Goal: Information Seeking & Learning: Compare options

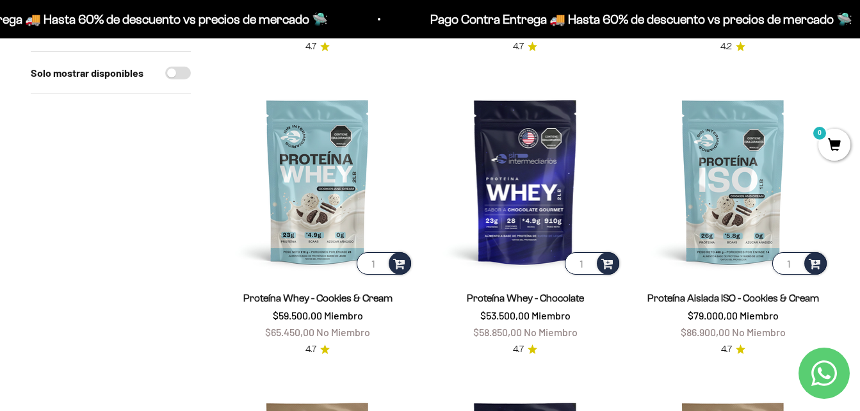
scroll to position [425, 0]
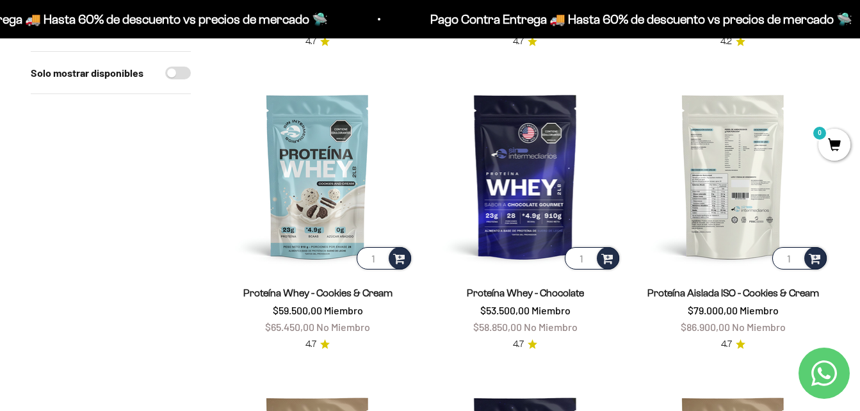
click at [697, 231] on img at bounding box center [733, 176] width 192 height 192
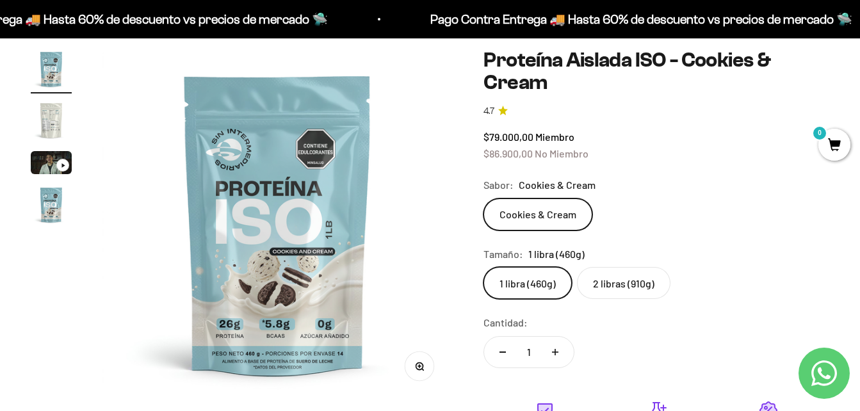
click at [58, 131] on img "Ir al artículo 2" at bounding box center [51, 120] width 41 height 41
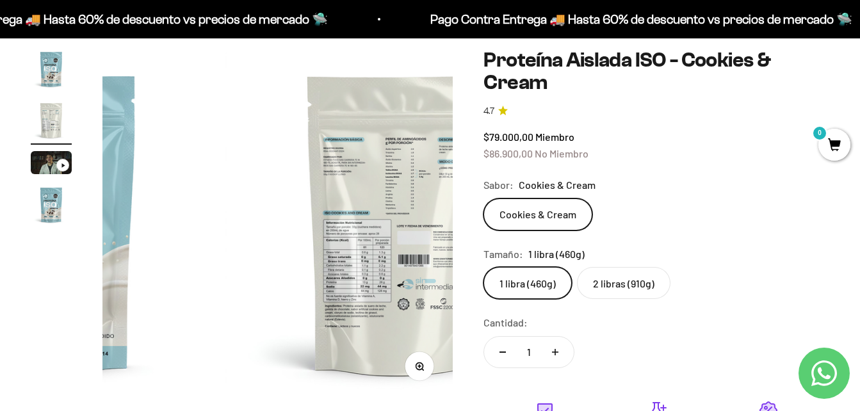
scroll to position [0, 358]
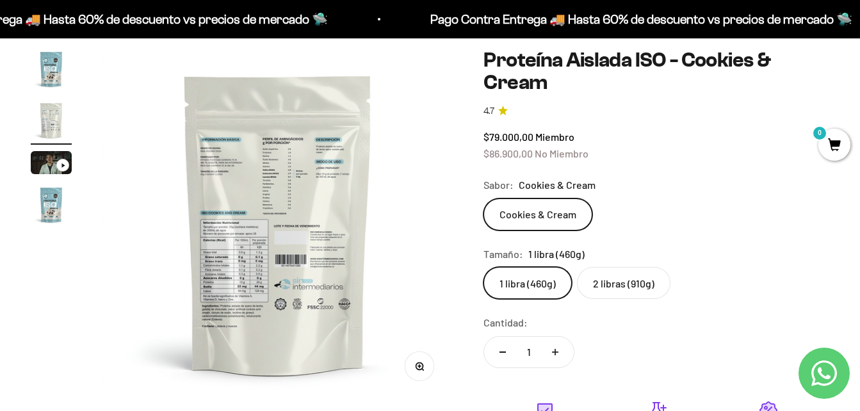
click at [262, 196] on img at bounding box center [277, 224] width 350 height 350
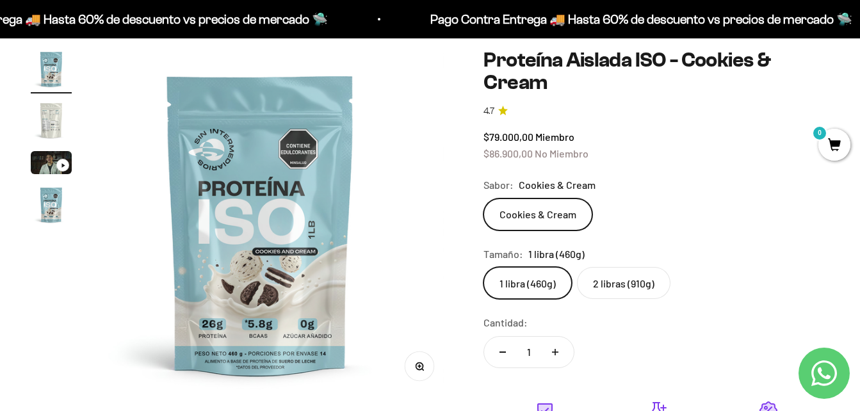
scroll to position [0, 0]
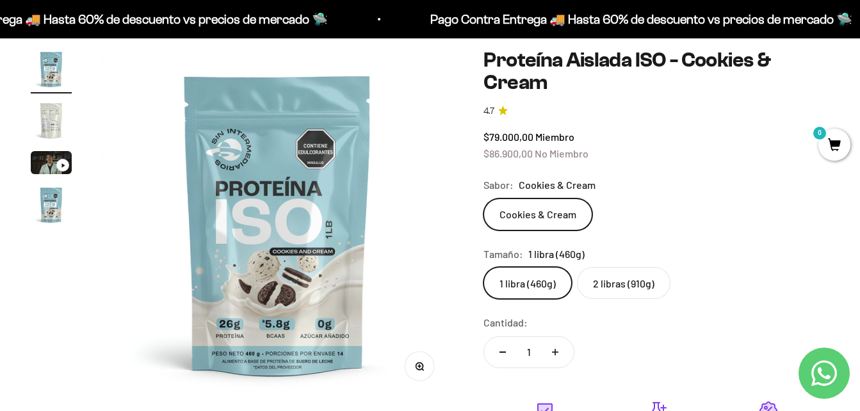
click at [421, 211] on img at bounding box center [277, 224] width 350 height 350
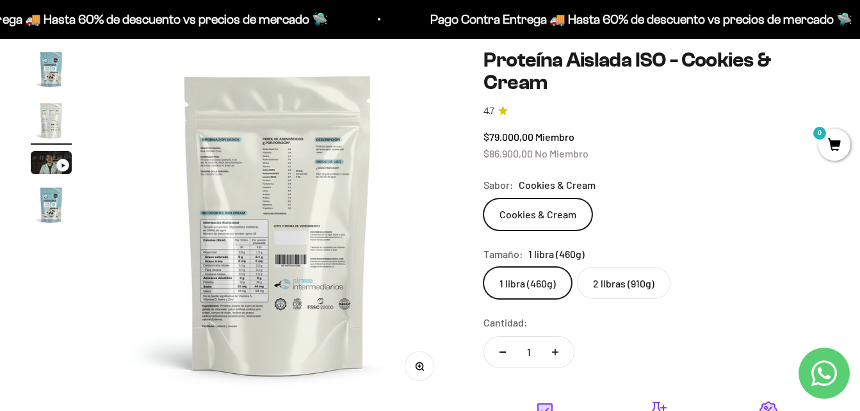
scroll to position [115, 0]
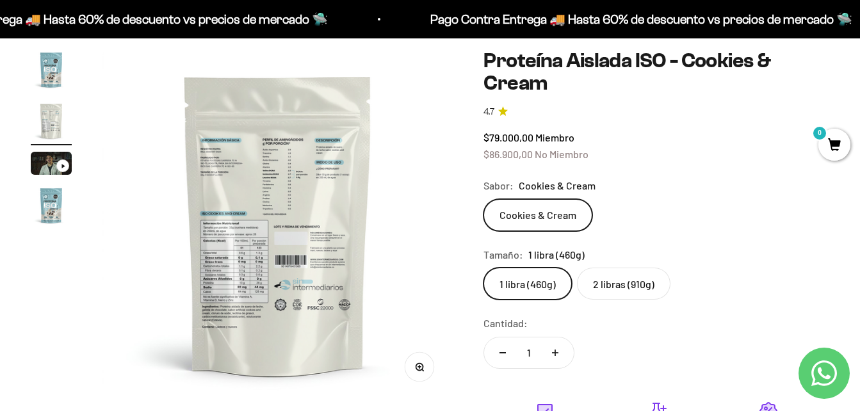
click at [621, 293] on label "2 libras (910g)" at bounding box center [623, 284] width 93 height 32
click at [483, 268] on input "2 libras (910g)" at bounding box center [483, 267] width 1 height 1
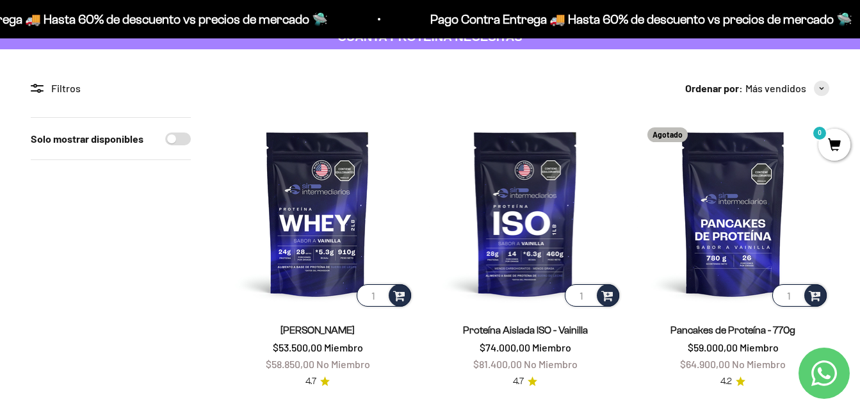
scroll to position [53, 0]
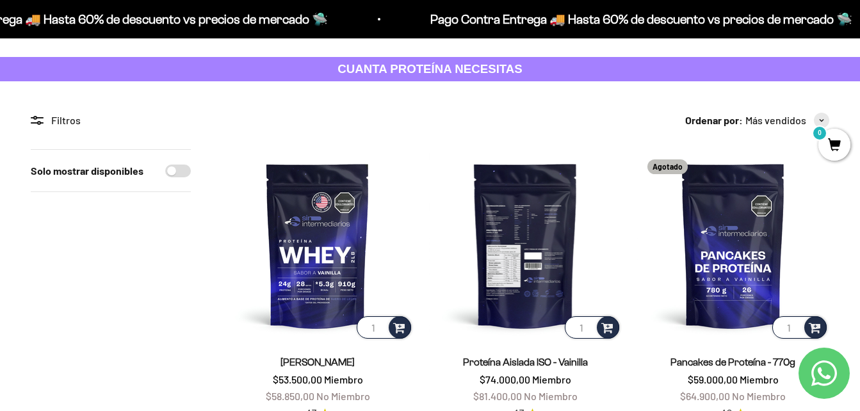
click at [517, 239] on img at bounding box center [525, 245] width 192 height 192
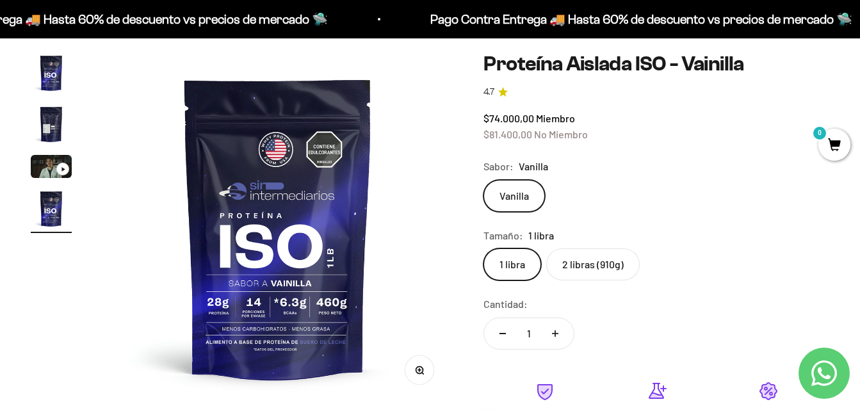
scroll to position [141, 0]
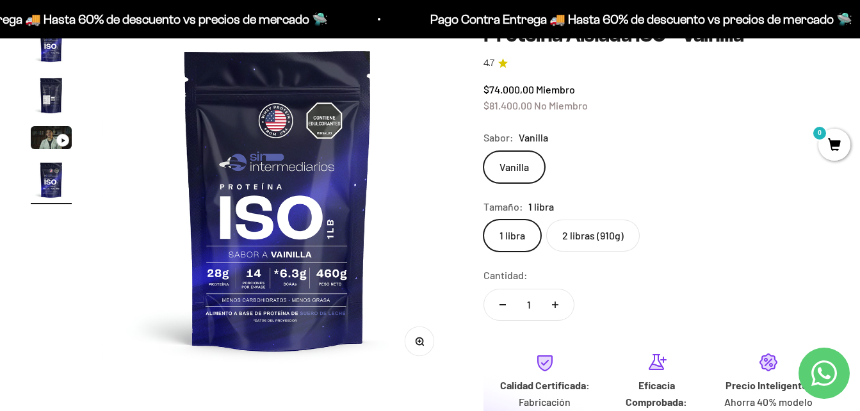
click at [405, 245] on img at bounding box center [277, 199] width 350 height 350
click at [417, 191] on img at bounding box center [277, 199] width 350 height 350
click at [278, 207] on img at bounding box center [277, 199] width 350 height 350
click at [414, 226] on img at bounding box center [277, 199] width 350 height 350
click at [49, 99] on img "Ir al artículo 2" at bounding box center [51, 95] width 41 height 41
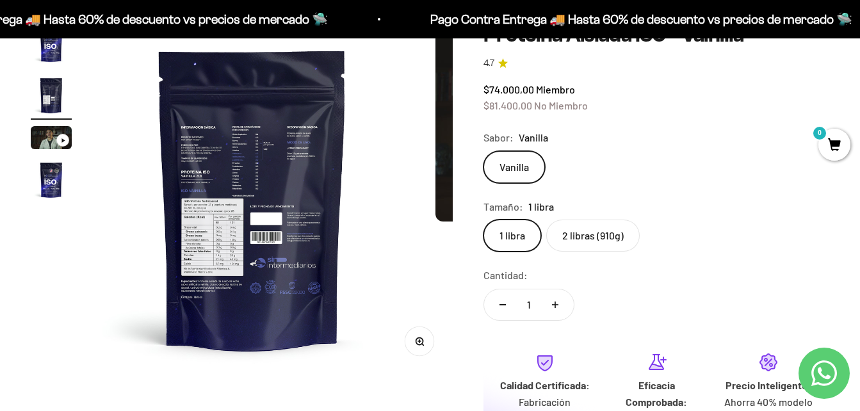
scroll to position [0, 358]
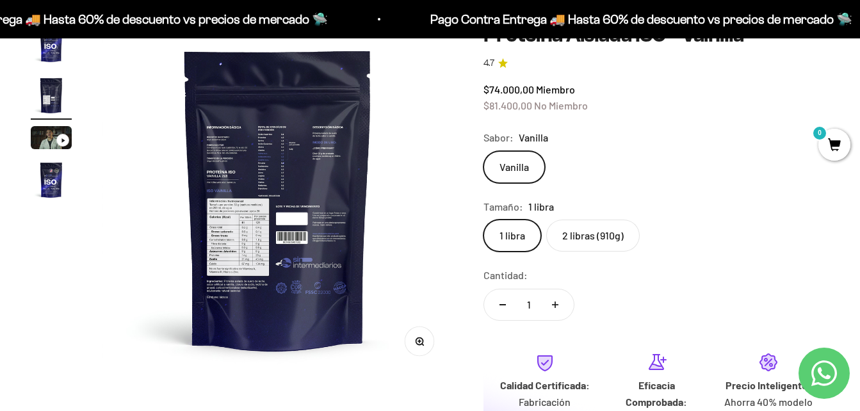
click at [424, 345] on button "Zoom" at bounding box center [419, 341] width 29 height 29
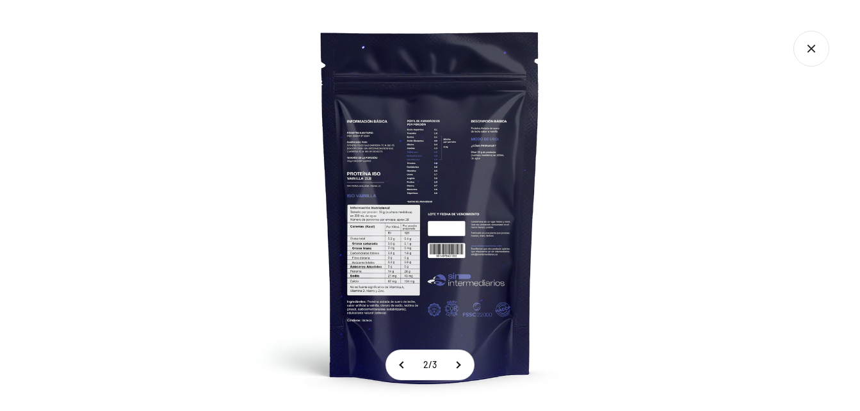
click at [421, 184] on img at bounding box center [430, 205] width 411 height 411
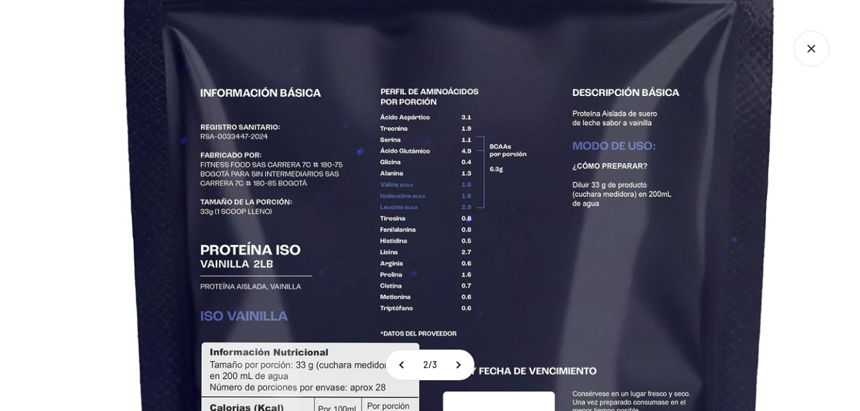
click at [419, 289] on img at bounding box center [450, 345] width 1233 height 1233
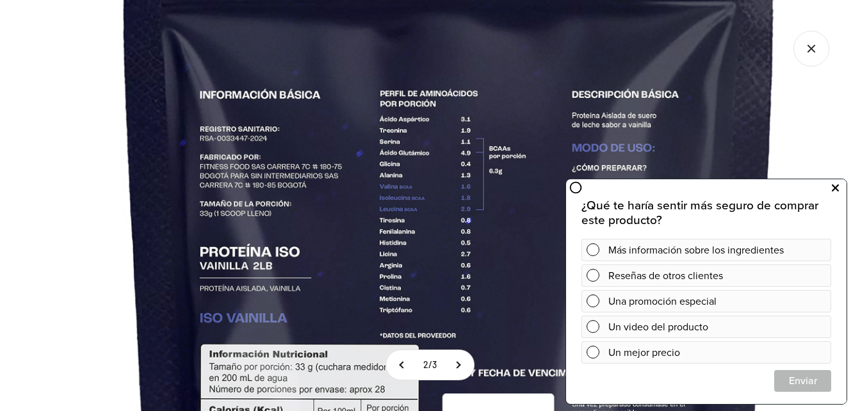
click at [832, 189] on icon at bounding box center [835, 188] width 7 height 17
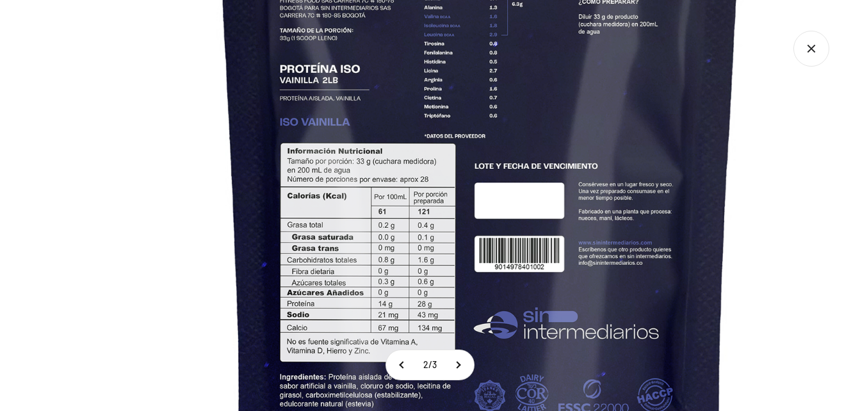
click at [676, 128] on img at bounding box center [480, 145] width 990 height 990
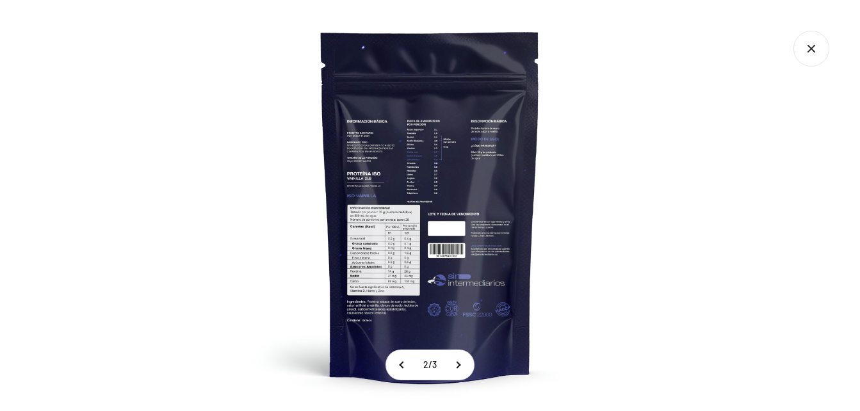
click at [676, 128] on div at bounding box center [430, 205] width 860 height 411
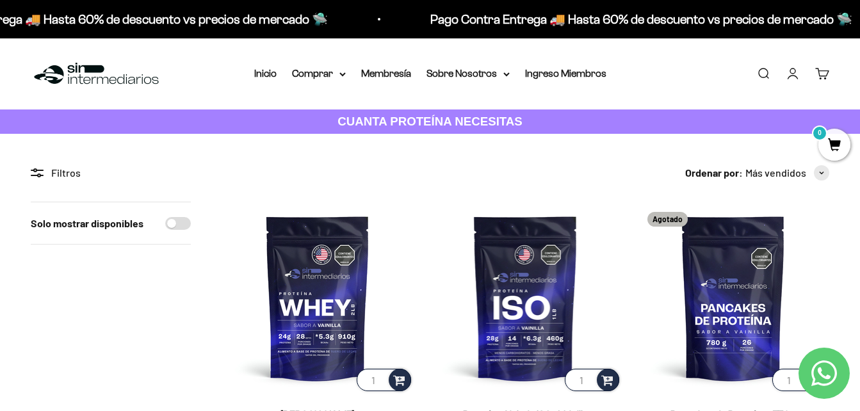
scroll to position [4, 0]
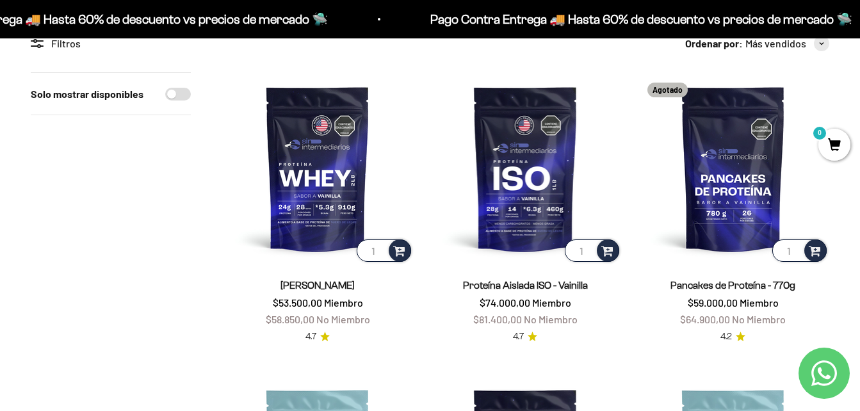
scroll to position [141, 0]
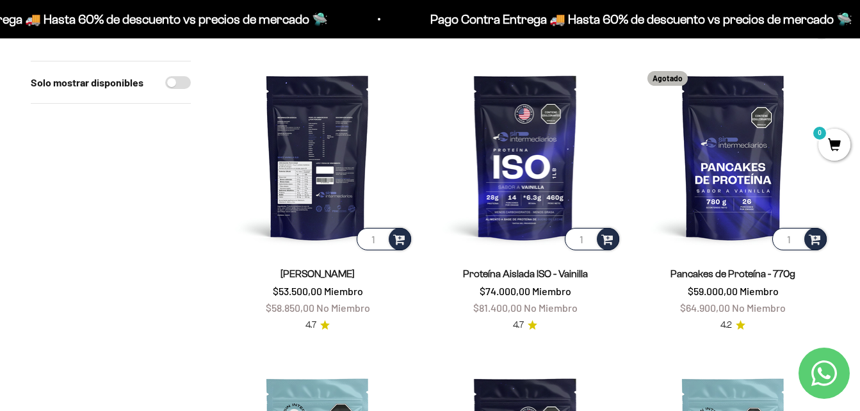
click at [303, 191] on img at bounding box center [318, 157] width 192 height 192
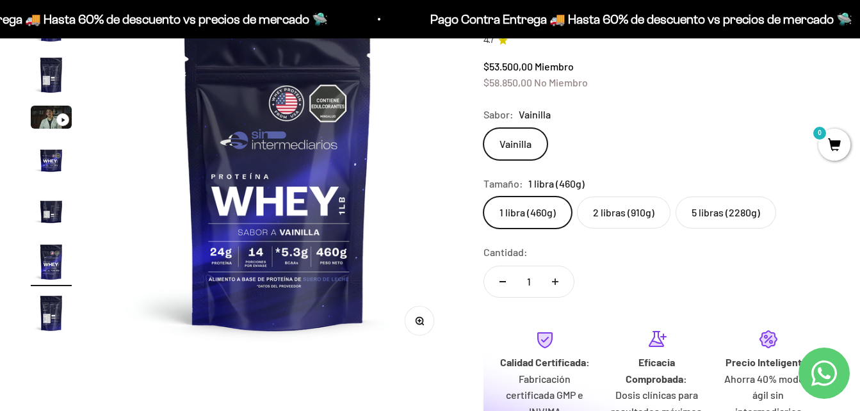
scroll to position [162, 0]
click at [47, 211] on img "Ir al artículo 5" at bounding box center [51, 210] width 41 height 41
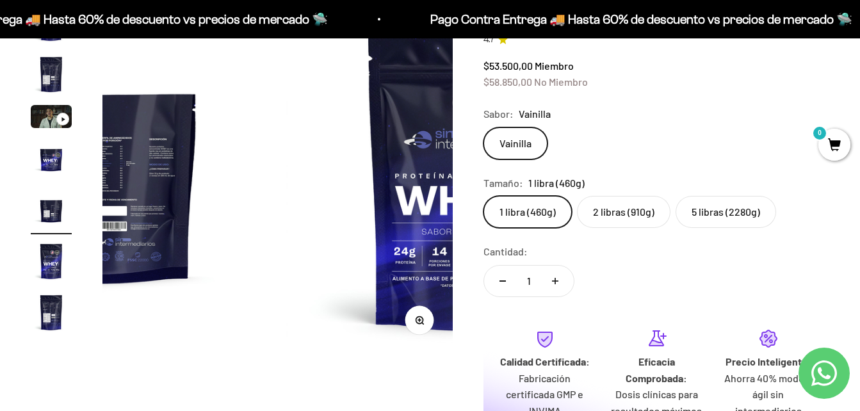
scroll to position [0, 1433]
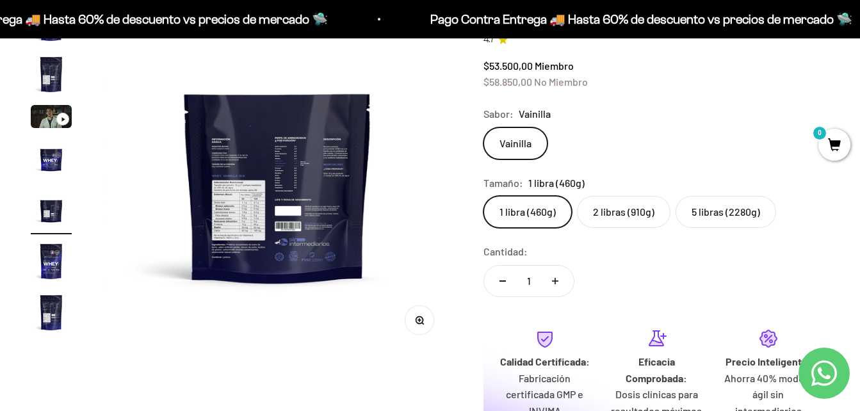
click at [415, 320] on button "Zoom" at bounding box center [419, 319] width 29 height 29
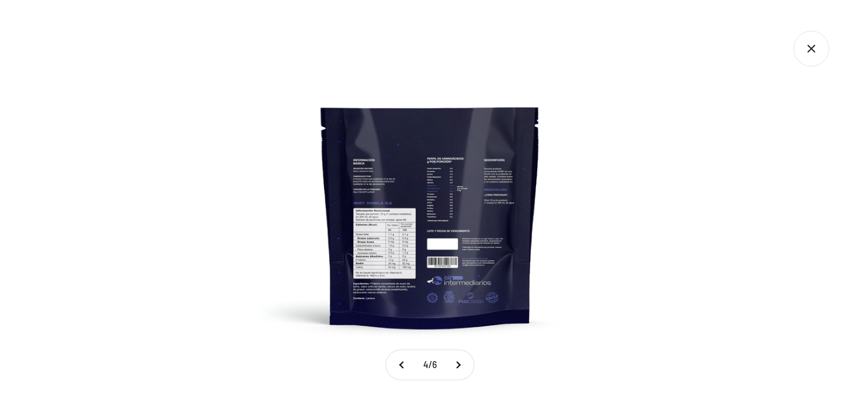
click at [422, 216] on img at bounding box center [430, 205] width 411 height 411
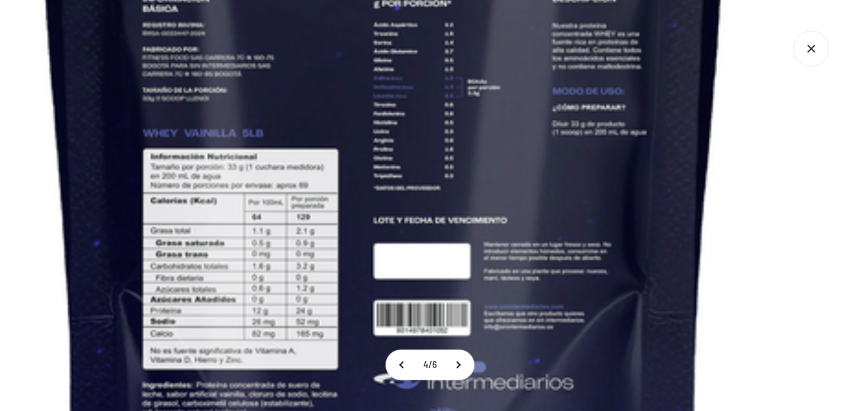
click at [395, 207] on img at bounding box center [384, 140] width 1286 height 1286
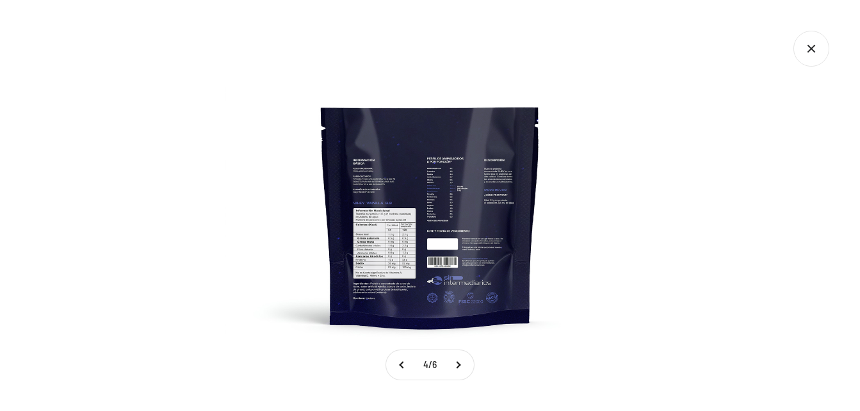
click at [395, 207] on img at bounding box center [430, 205] width 411 height 411
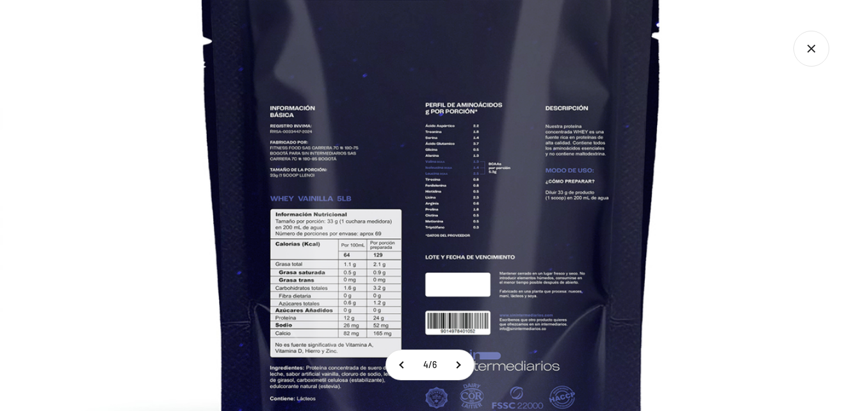
click at [659, 155] on img at bounding box center [432, 203] width 864 height 864
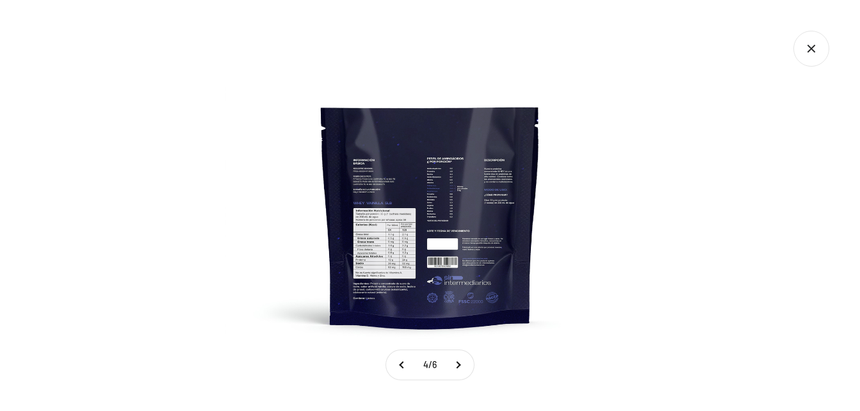
click at [704, 145] on div at bounding box center [430, 205] width 860 height 411
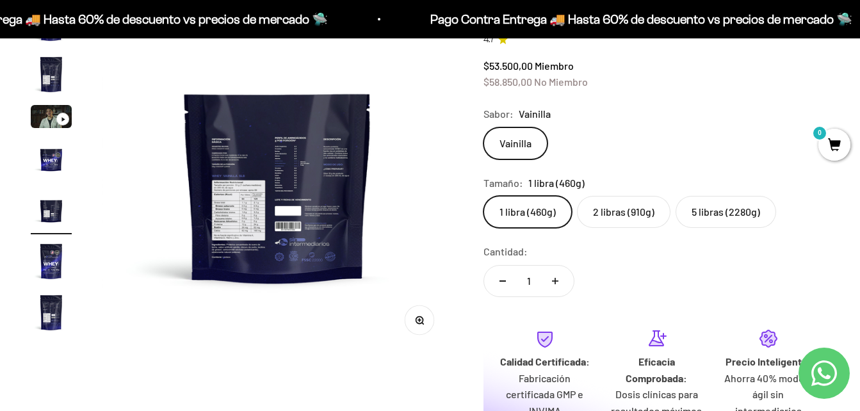
scroll to position [0, 0]
